Goal: Transaction & Acquisition: Obtain resource

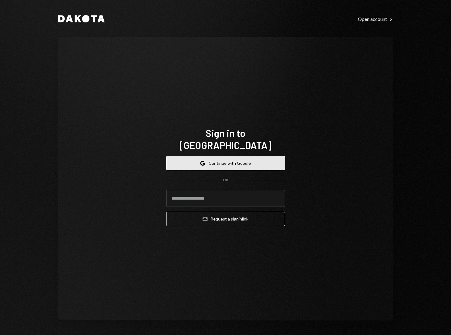
click at [219, 156] on button "Google Continue with Google" at bounding box center [225, 163] width 119 height 14
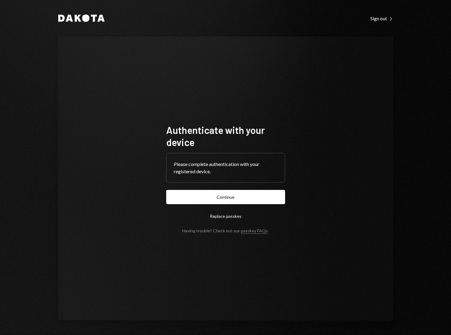
click at [270, 189] on form "Authenticate with your device Please complete authentication with your register…" at bounding box center [225, 178] width 119 height 109
click at [270, 195] on button "Continue" at bounding box center [225, 197] width 119 height 14
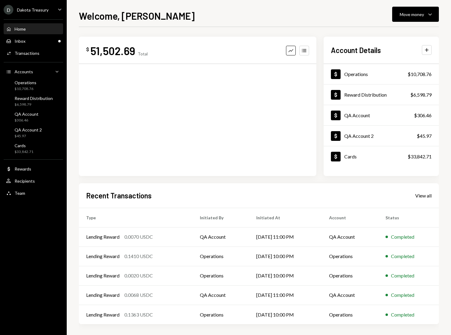
click at [42, 3] on ul "D Dakota Treasury Caret Down Home Home Inbox Inbox Activities Transactions Acco…" at bounding box center [33, 100] width 67 height 200
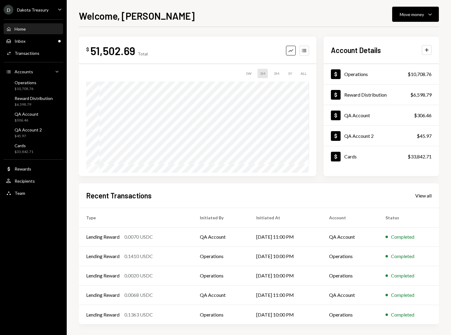
click at [42, 8] on div "Dakota Treasury" at bounding box center [33, 9] width 32 height 5
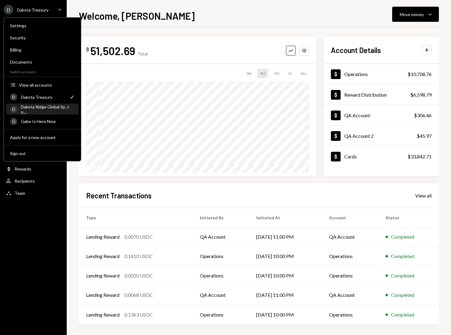
click at [51, 111] on div "Dakota Ridge Global Sp. z o...." at bounding box center [48, 109] width 54 height 10
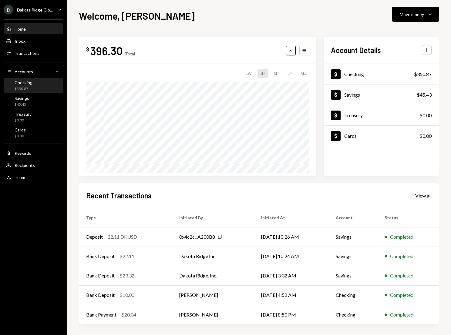
click at [53, 82] on div "Checking $350.87" at bounding box center [33, 86] width 55 height 12
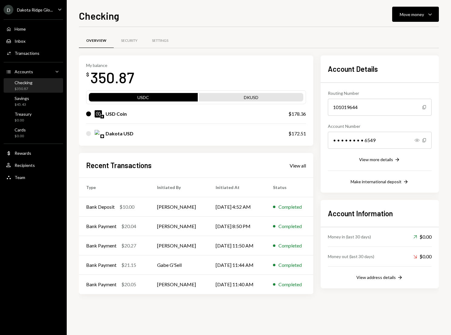
click at [416, 24] on div "Checking Move money Caret Down Overview Security Settings My balance $ 350.87 U…" at bounding box center [259, 171] width 360 height 327
click at [415, 17] on div "Move money" at bounding box center [411, 14] width 24 height 6
click at [395, 33] on div "Send" at bounding box center [410, 32] width 44 height 6
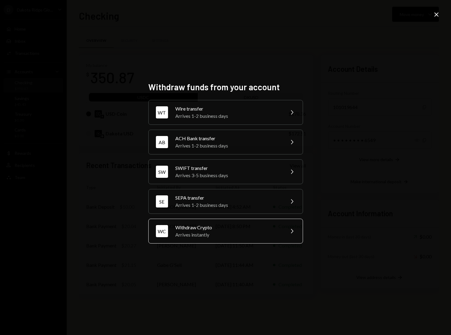
click at [227, 226] on div "Withdraw Crypto" at bounding box center [227, 227] width 105 height 7
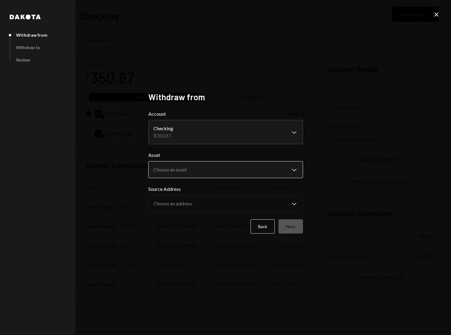
click at [213, 168] on body "D Dakota Ridge Glo... Caret Down Home Home Inbox Inbox Activities Transactions …" at bounding box center [225, 167] width 451 height 335
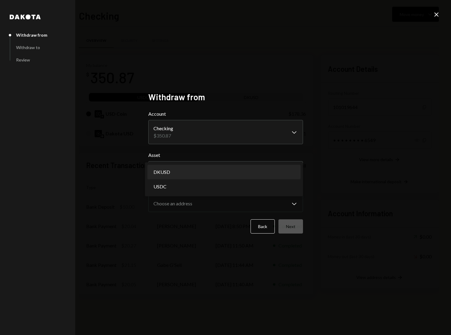
select select "*****"
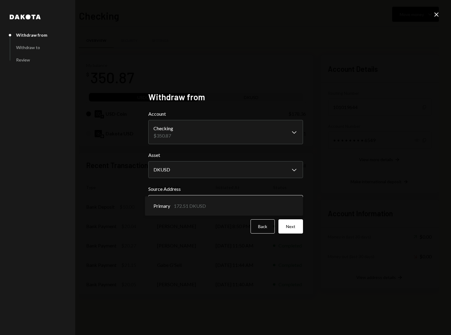
click at [205, 203] on body "D Dakota Ridge Glo... Caret Down Home Home Inbox Inbox Activities Transactions …" at bounding box center [225, 167] width 451 height 335
click at [289, 225] on button "Next" at bounding box center [290, 226] width 25 height 14
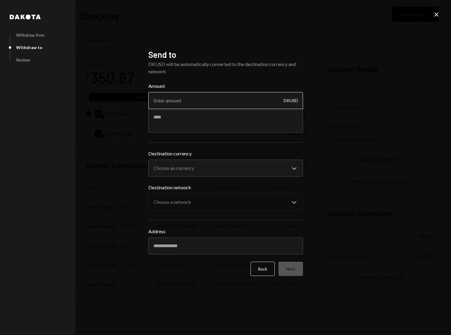
click at [217, 102] on input "Amount" at bounding box center [225, 100] width 155 height 17
click at [204, 169] on body "D Dakota Ridge Glo... Caret Down Home Home Inbox Inbox Activities Transactions …" at bounding box center [225, 167] width 451 height 335
click at [148, 155] on label "Destination currency" at bounding box center [225, 153] width 155 height 7
click at [263, 266] on button "Back" at bounding box center [262, 269] width 24 height 14
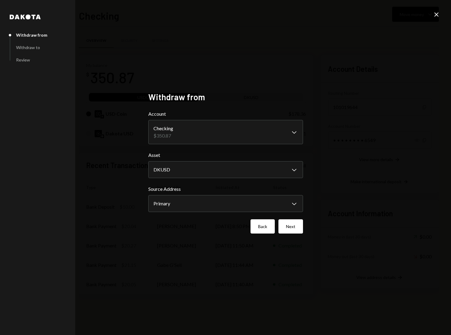
click at [265, 231] on button "Back" at bounding box center [262, 226] width 24 height 14
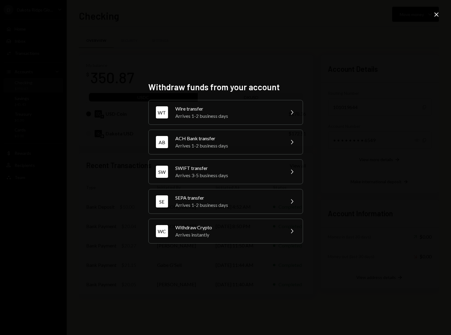
click at [429, 10] on div "Withdraw funds from your account WT Wire transfer Arrives 1-2 business days Che…" at bounding box center [225, 167] width 451 height 335
click at [433, 11] on icon "Close" at bounding box center [436, 14] width 7 height 7
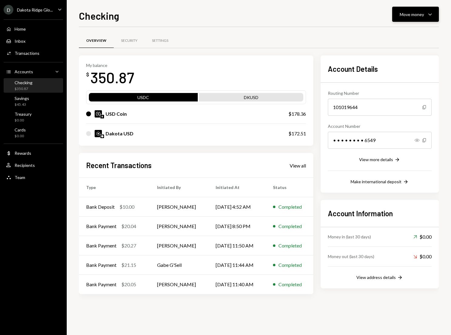
click at [406, 18] on div "Move money Caret Down" at bounding box center [415, 14] width 32 height 7
click at [382, 47] on icon "Convert" at bounding box center [381, 46] width 5 height 5
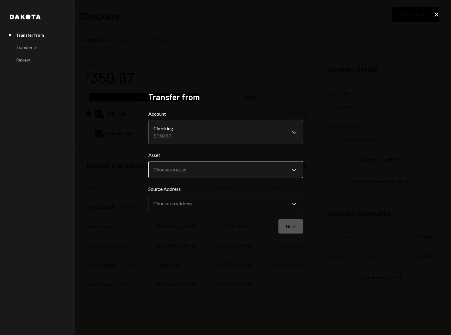
click at [212, 168] on body "D Dakota Ridge Glo... Caret Down Home Home Inbox Inbox Activities Transactions …" at bounding box center [225, 167] width 451 height 335
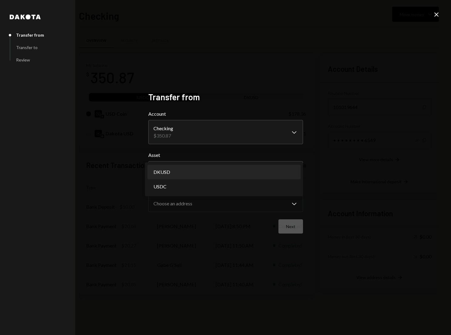
select select "*****"
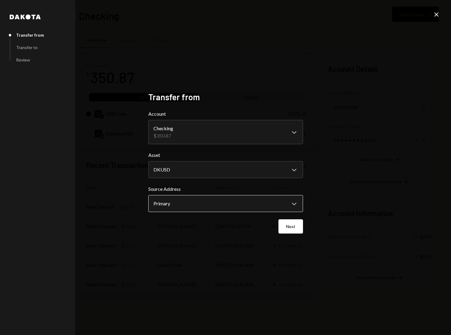
click at [209, 198] on body "D Dakota Ridge Glo... Caret Down Home Home Inbox Inbox Activities Transactions …" at bounding box center [225, 167] width 451 height 335
click at [265, 216] on form "**********" at bounding box center [225, 171] width 155 height 123
click at [287, 222] on button "Next" at bounding box center [290, 226] width 25 height 14
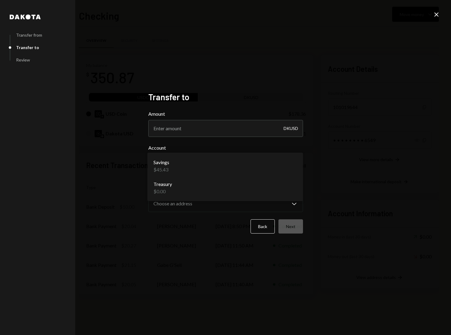
click at [214, 165] on body "D Dakota Ridge Glo... Caret Down Home Home Inbox Inbox Activities Transactions …" at bounding box center [225, 167] width 451 height 335
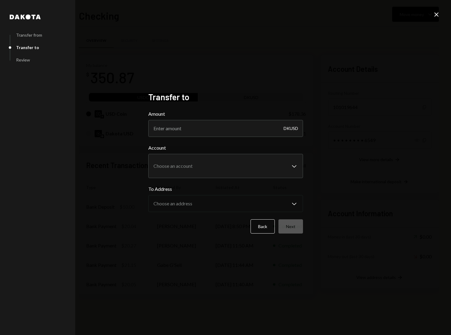
click at [225, 226] on div "Back Next" at bounding box center [225, 226] width 155 height 14
click at [259, 220] on button "Back" at bounding box center [262, 226] width 24 height 14
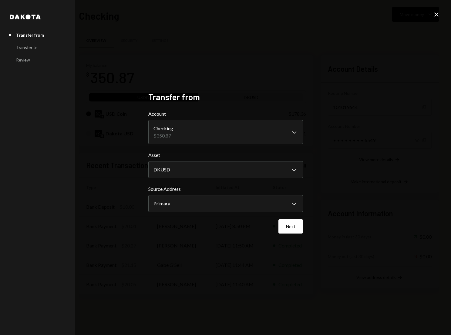
click at [436, 12] on icon "Close" at bounding box center [436, 14] width 7 height 7
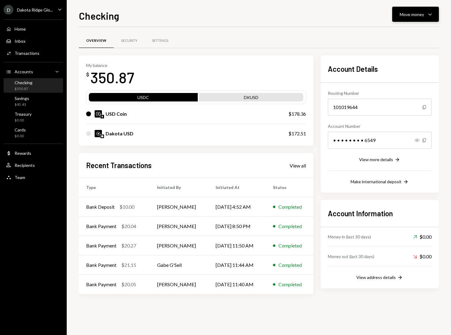
click at [400, 10] on button "Move money Caret Down" at bounding box center [415, 14] width 47 height 15
click at [389, 31] on div "Send" at bounding box center [410, 32] width 44 height 6
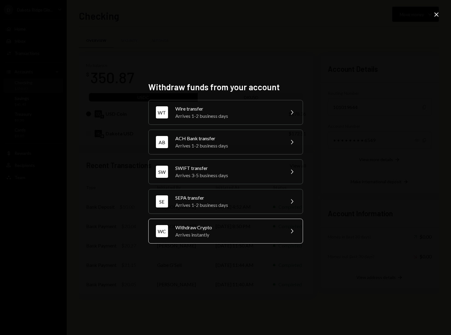
click at [219, 230] on div "Withdraw Crypto" at bounding box center [227, 227] width 105 height 7
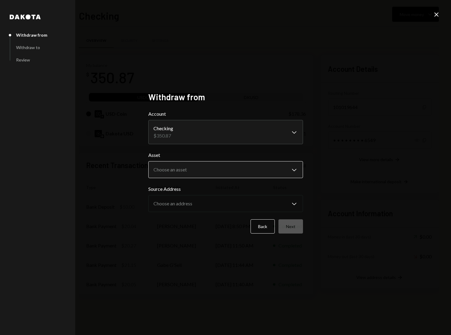
click at [208, 166] on body "D Dakota Ridge Glo... Caret Down Home Home Inbox Inbox Activities Transactions …" at bounding box center [225, 167] width 451 height 335
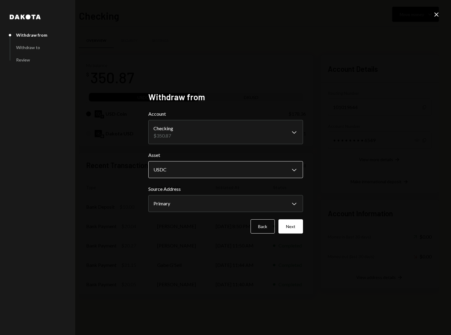
click at [201, 170] on body "D Dakota Ridge Glo... Caret Down Home Home Inbox Inbox Activities Transactions …" at bounding box center [225, 167] width 451 height 335
click at [244, 169] on body "D Dakota Ridge Glo... Caret Down Home Home Inbox Inbox Activities Transactions …" at bounding box center [225, 167] width 451 height 335
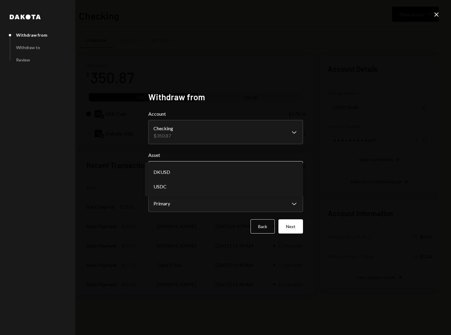
click at [256, 169] on body "D Dakota Ridge Glo... Caret Down Home Home Inbox Inbox Activities Transactions …" at bounding box center [225, 167] width 451 height 335
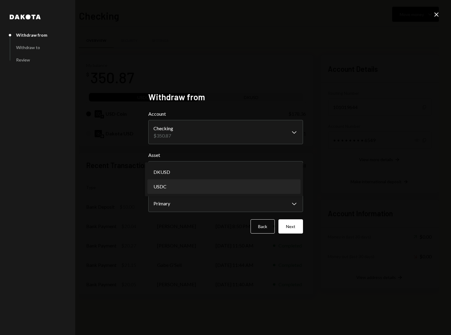
select select "****"
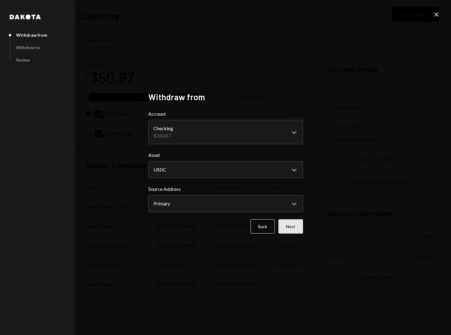
click at [291, 224] on button "Next" at bounding box center [290, 226] width 25 height 14
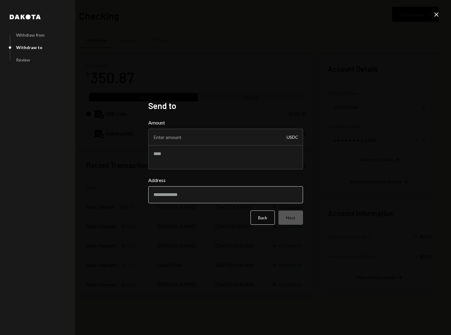
click at [227, 190] on input "Address" at bounding box center [225, 194] width 155 height 17
paste input "**********"
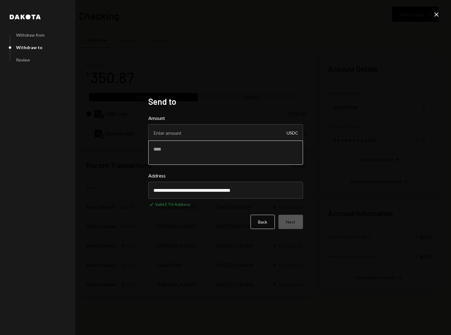
type input "**********"
click at [215, 141] on textarea at bounding box center [225, 153] width 155 height 24
click at [215, 133] on input "Amount" at bounding box center [225, 132] width 155 height 17
type input "20"
click at [298, 220] on button "Next" at bounding box center [290, 222] width 25 height 14
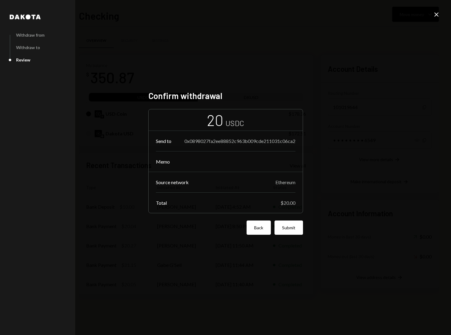
click at [252, 225] on button "Back" at bounding box center [258, 228] width 24 height 14
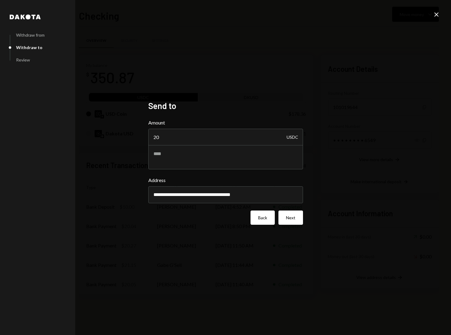
click at [256, 219] on button "Back" at bounding box center [262, 218] width 24 height 14
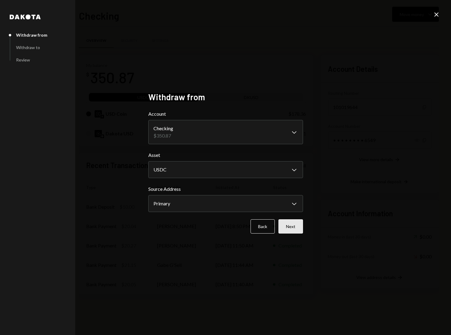
click at [289, 225] on button "Next" at bounding box center [290, 226] width 25 height 14
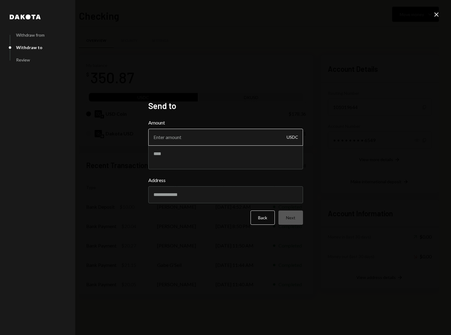
click at [248, 142] on input "Amount" at bounding box center [225, 137] width 155 height 17
click at [265, 223] on button "Back" at bounding box center [262, 218] width 24 height 14
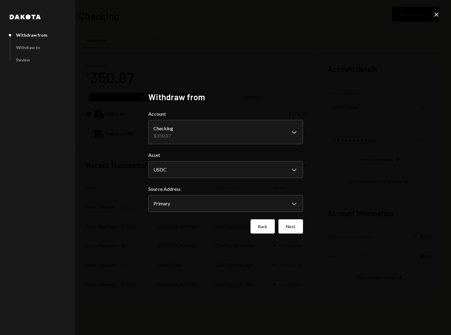
click at [265, 226] on button "Back" at bounding box center [262, 226] width 24 height 14
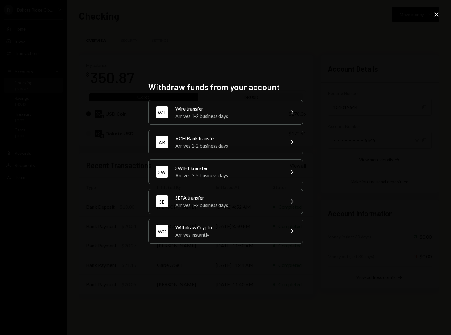
click at [438, 11] on icon "Close" at bounding box center [436, 14] width 7 height 7
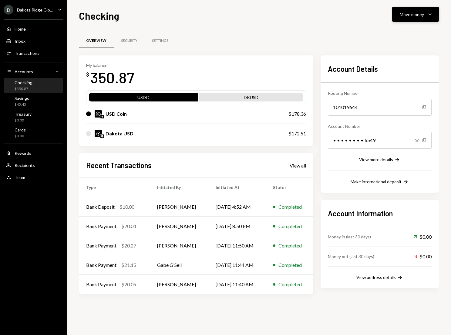
click at [419, 20] on button "Move money Caret Down" at bounding box center [415, 14] width 47 height 15
click at [308, 42] on div "Overview Security Settings" at bounding box center [259, 40] width 360 height 15
click at [56, 14] on div "D Dakota Ridge Glo... Caret Down" at bounding box center [33, 10] width 67 height 10
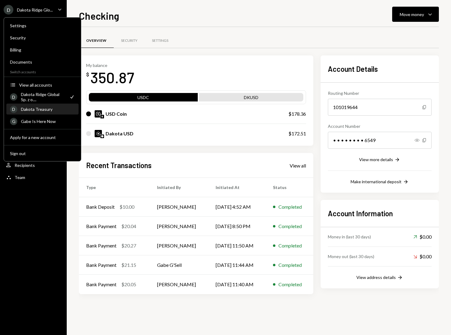
click at [57, 105] on div "D Dakota Treasury" at bounding box center [42, 109] width 65 height 10
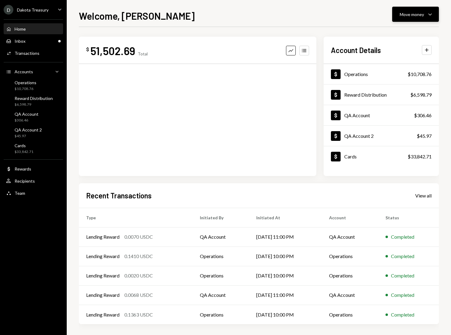
click at [416, 12] on div "Move money" at bounding box center [411, 14] width 24 height 6
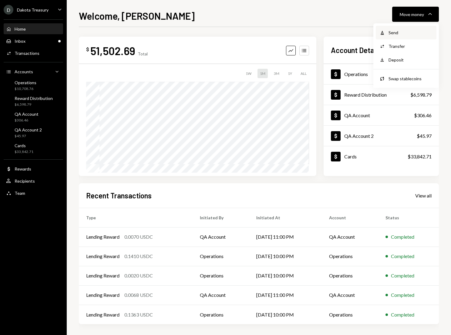
click at [387, 34] on div "Withdraw Send" at bounding box center [405, 32] width 53 height 6
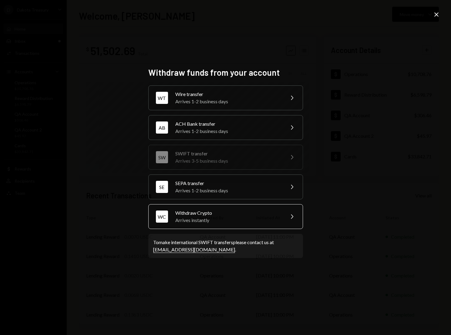
click at [218, 214] on div "Withdraw Crypto" at bounding box center [227, 212] width 105 height 7
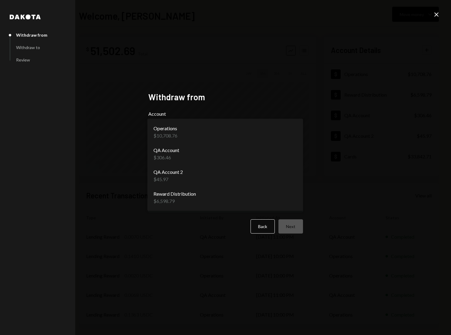
click at [225, 138] on body "D Dakota Treasury Caret Down Home Home Inbox Inbox Activities Transactions Acco…" at bounding box center [225, 167] width 451 height 335
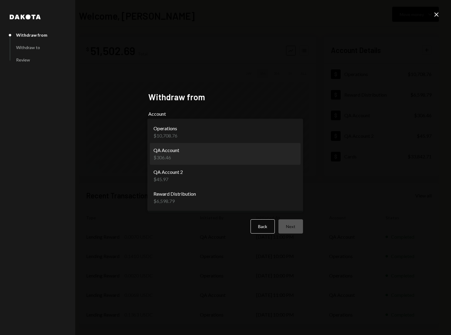
select select "**********"
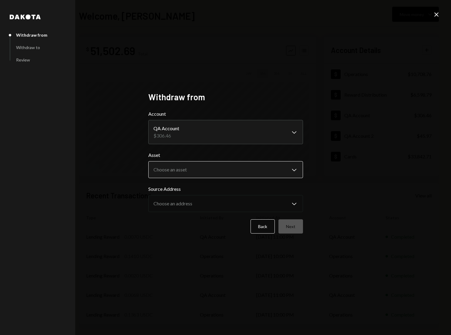
click at [219, 175] on body "D Dakota Treasury Caret Down Home Home Inbox Inbox Activities Transactions Acco…" at bounding box center [225, 167] width 451 height 335
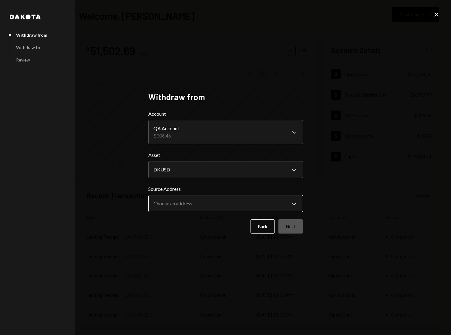
click at [214, 207] on body "D Dakota Treasury Caret Down Home Home Inbox Inbox Activities Transactions Acco…" at bounding box center [225, 167] width 451 height 335
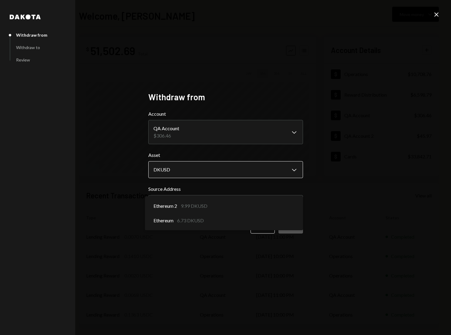
click at [217, 172] on body "D Dakota Treasury Caret Down Home Home Inbox Inbox Activities Transactions Acco…" at bounding box center [225, 167] width 451 height 335
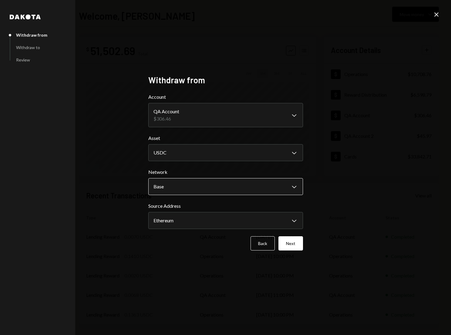
click at [215, 190] on body "D Dakota Treasury Caret Down Home Home Inbox Inbox Activities Transactions Acco…" at bounding box center [225, 167] width 451 height 335
click at [222, 214] on body "D Dakota Treasury Caret Down Home Home Inbox Inbox Activities Transactions Acco…" at bounding box center [225, 167] width 451 height 335
click at [216, 187] on body "D Dakota Treasury Caret Down Home Home Inbox Inbox Activities Transactions Acco…" at bounding box center [225, 167] width 451 height 335
click at [205, 150] on body "D Dakota Treasury Caret Down Home Home Inbox Inbox Activities Transactions Acco…" at bounding box center [225, 167] width 451 height 335
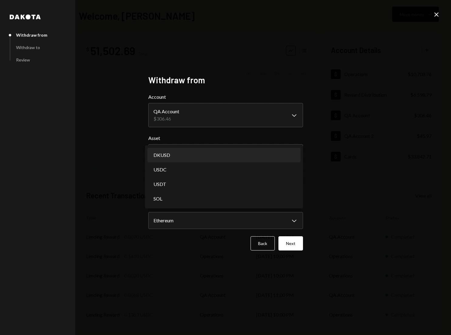
select select "*****"
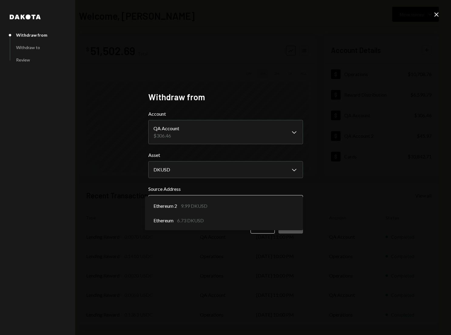
click at [207, 201] on body "D Dakota Treasury Caret Down Home Home Inbox Inbox Activities Transactions Acco…" at bounding box center [225, 167] width 451 height 335
click at [216, 182] on form "**********" at bounding box center [225, 171] width 155 height 123
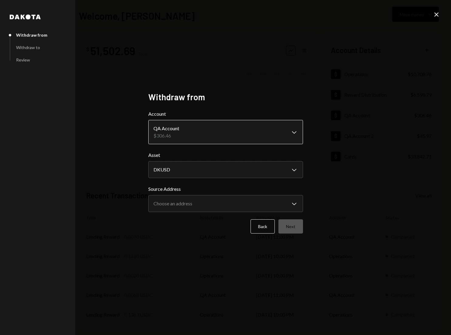
click at [207, 134] on body "D Dakota Treasury Caret Down Home Home Inbox Inbox Activities Transactions Acco…" at bounding box center [225, 167] width 451 height 335
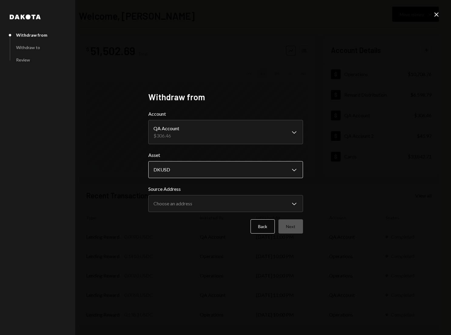
click at [196, 167] on body "D Dakota Treasury Caret Down Home Home Inbox Inbox Activities Transactions Acco…" at bounding box center [225, 167] width 451 height 335
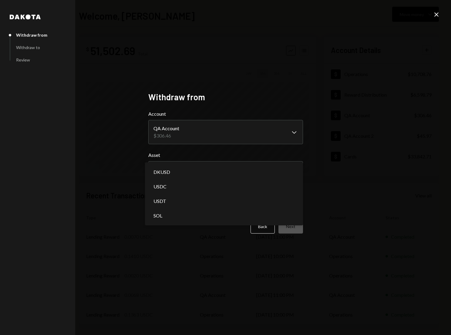
click at [195, 150] on form "**********" at bounding box center [225, 171] width 155 height 123
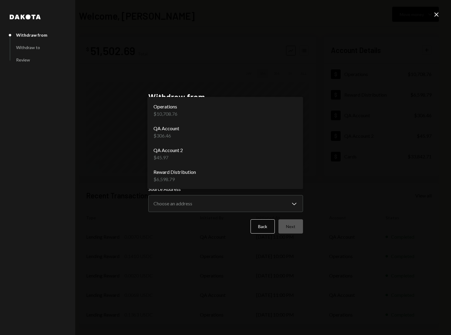
click at [194, 137] on body "D Dakota Treasury Caret Down Home Home Inbox Inbox Activities Transactions Acco…" at bounding box center [225, 167] width 451 height 335
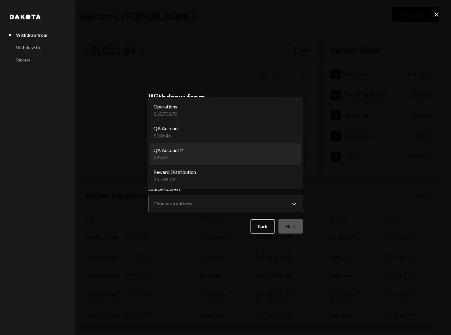
select select "**********"
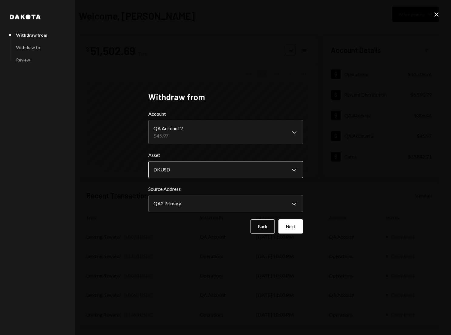
click at [192, 175] on body "D Dakota Treasury Caret Down Home Home Inbox Inbox Activities Transactions Acco…" at bounding box center [225, 167] width 451 height 335
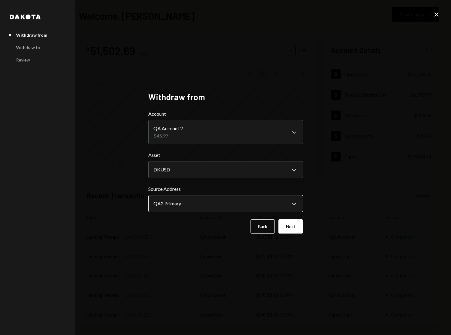
click at [196, 200] on body "D Dakota Treasury Caret Down Home Home Inbox Inbox Activities Transactions Acco…" at bounding box center [225, 167] width 451 height 335
click at [209, 190] on label "Source Address" at bounding box center [225, 189] width 155 height 7
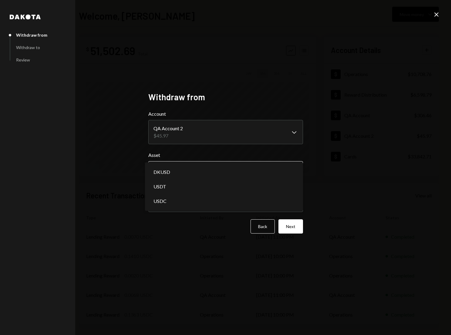
click at [203, 171] on body "D Dakota Treasury Caret Down Home Home Inbox Inbox Activities Transactions Acco…" at bounding box center [225, 167] width 451 height 335
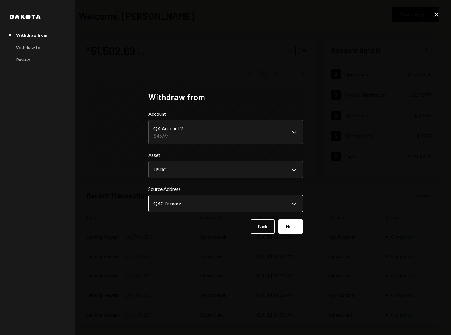
click at [208, 206] on body "D Dakota Treasury Caret Down Home Home Inbox Inbox Activities Transactions Acco…" at bounding box center [225, 167] width 451 height 335
click at [216, 193] on div "**********" at bounding box center [225, 199] width 155 height 27
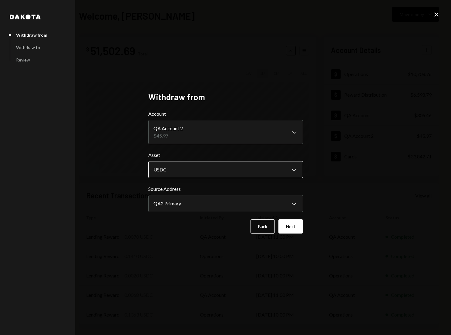
click at [209, 175] on body "D Dakota Treasury Caret Down Home Home Inbox Inbox Activities Transactions Acco…" at bounding box center [225, 167] width 451 height 335
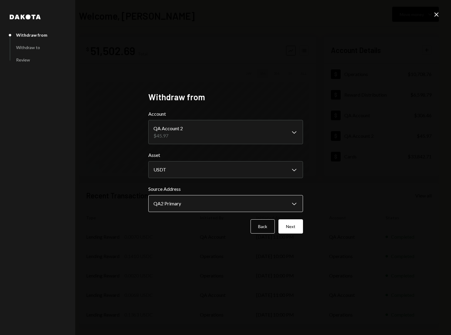
click at [209, 201] on body "D Dakota Treasury Caret Down Home Home Inbox Inbox Activities Transactions Acco…" at bounding box center [225, 167] width 451 height 335
click at [210, 189] on label "Source Address" at bounding box center [225, 189] width 155 height 7
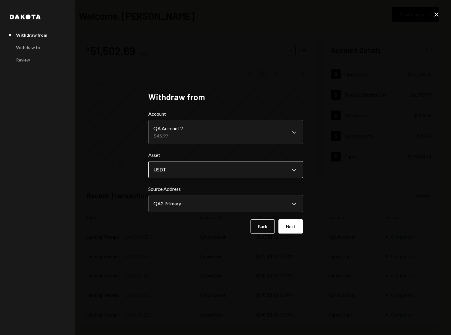
click at [206, 173] on body "D Dakota Treasury Caret Down Home Home Inbox Inbox Activities Transactions Acco…" at bounding box center [225, 167] width 451 height 335
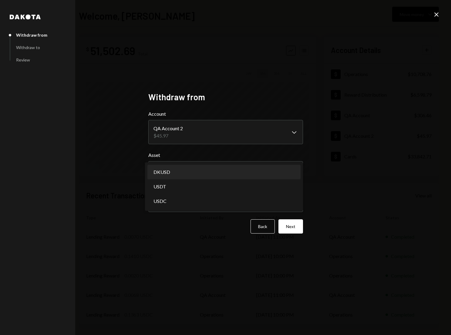
select select "*****"
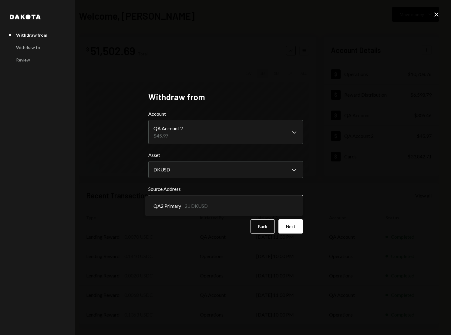
click at [215, 202] on body "D Dakota Treasury Caret Down Home Home Inbox Inbox Activities Transactions Acco…" at bounding box center [225, 167] width 451 height 335
click at [285, 224] on button "Next" at bounding box center [290, 226] width 25 height 14
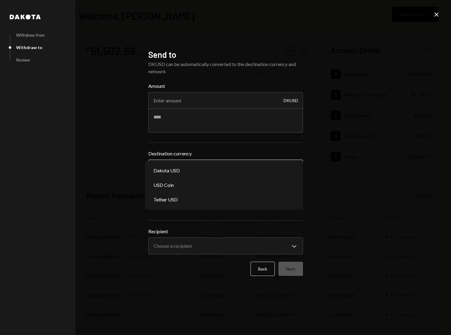
click at [201, 162] on body "D Dakota Treasury Caret Down Home Home Inbox Inbox Activities Transactions Acco…" at bounding box center [225, 167] width 451 height 335
select select "****"
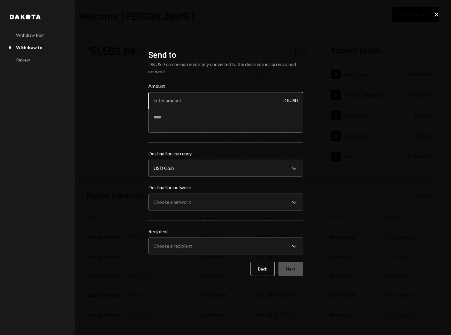
click at [186, 103] on input "Amount" at bounding box center [225, 100] width 155 height 17
type input "20"
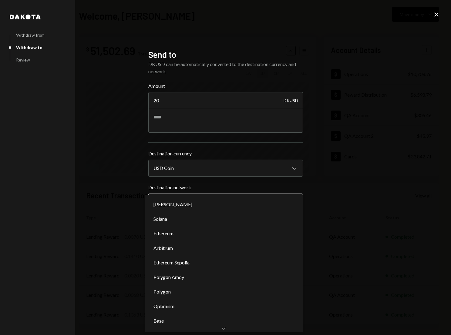
click at [191, 199] on body "D Dakota Treasury Caret Down Home Home Inbox Inbox Activities Transactions Acco…" at bounding box center [225, 167] width 451 height 335
select select "**********"
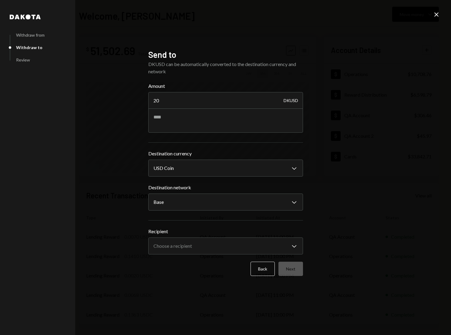
click at [172, 255] on form "**********" at bounding box center [225, 179] width 155 height 194
click at [174, 249] on body "D Dakota Treasury Caret Down Home Home Inbox Inbox Activities Transactions Acco…" at bounding box center [225, 167] width 451 height 335
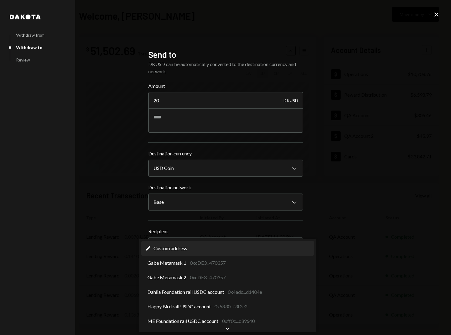
select select "**********"
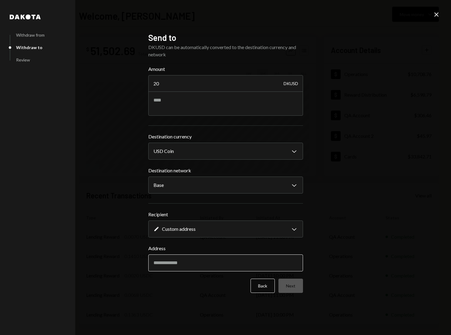
click at [186, 263] on input "Address" at bounding box center [225, 263] width 155 height 17
paste input "**********"
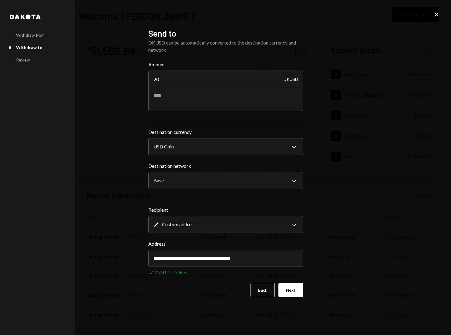
type input "**********"
click at [283, 268] on div "**********" at bounding box center [225, 257] width 155 height 35
click at [286, 286] on button "Next" at bounding box center [290, 290] width 25 height 14
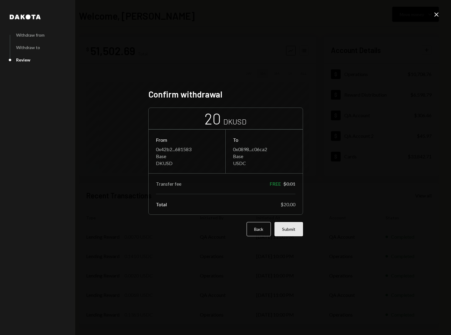
click at [299, 229] on button "Submit" at bounding box center [288, 229] width 28 height 14
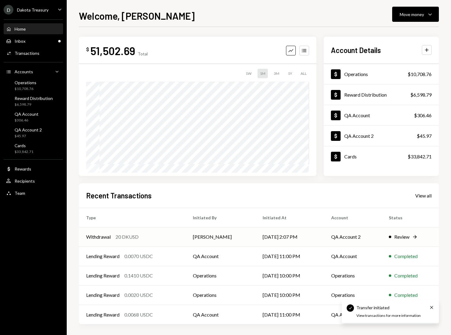
click at [403, 238] on div "Review" at bounding box center [401, 236] width 15 height 7
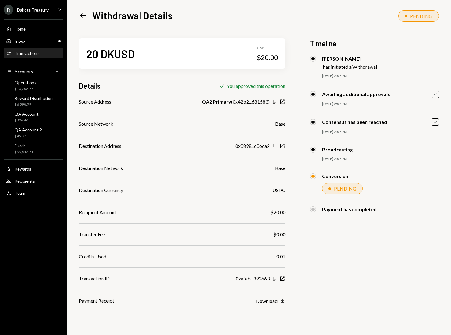
click at [273, 278] on icon "Copy" at bounding box center [274, 278] width 5 height 5
